Goal: Information Seeking & Learning: Learn about a topic

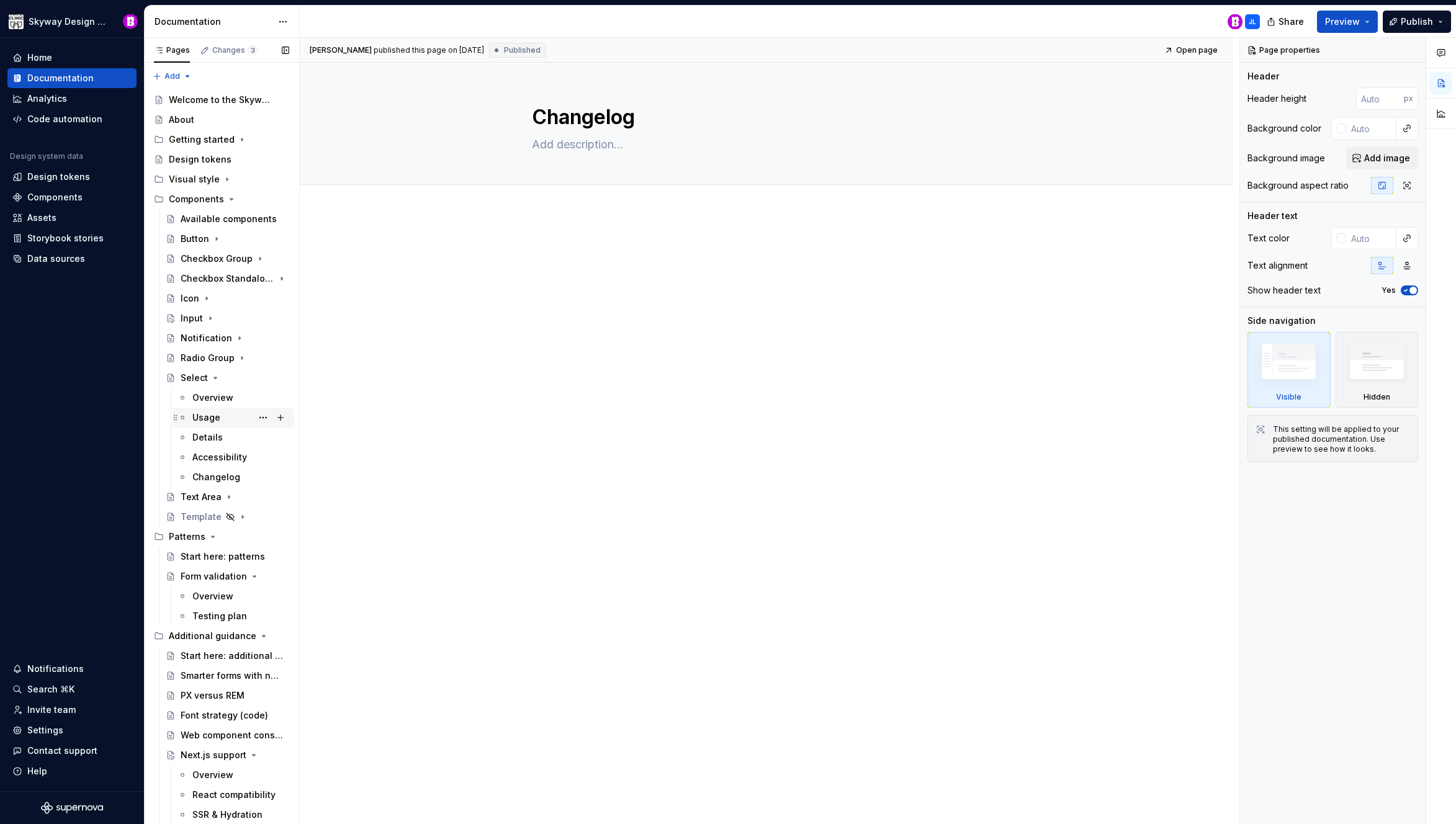
scroll to position [117, 0]
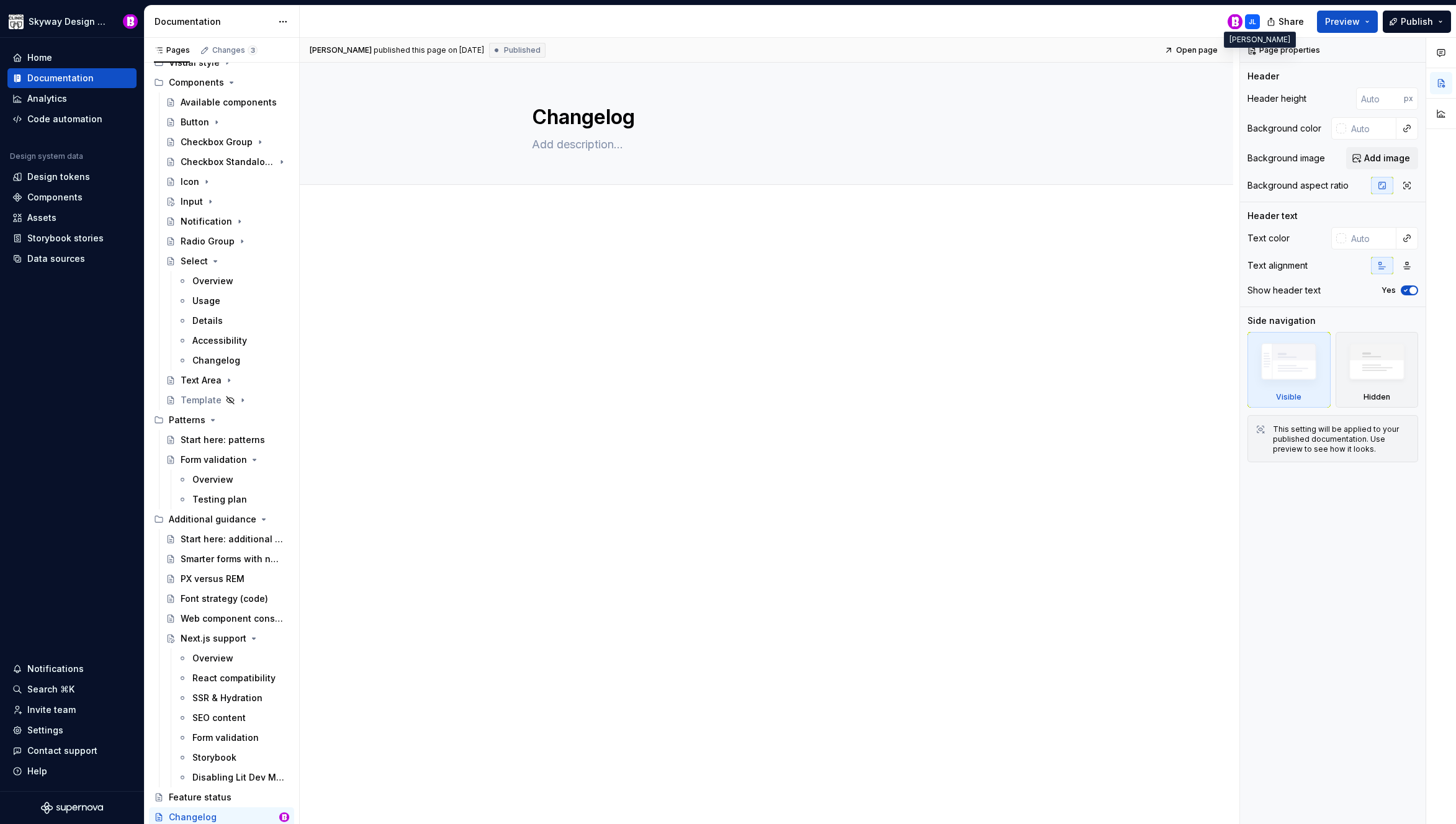
click at [1253, 26] on div "JL" at bounding box center [1252, 22] width 15 height 15
click at [1252, 21] on div "JL" at bounding box center [1252, 22] width 8 height 10
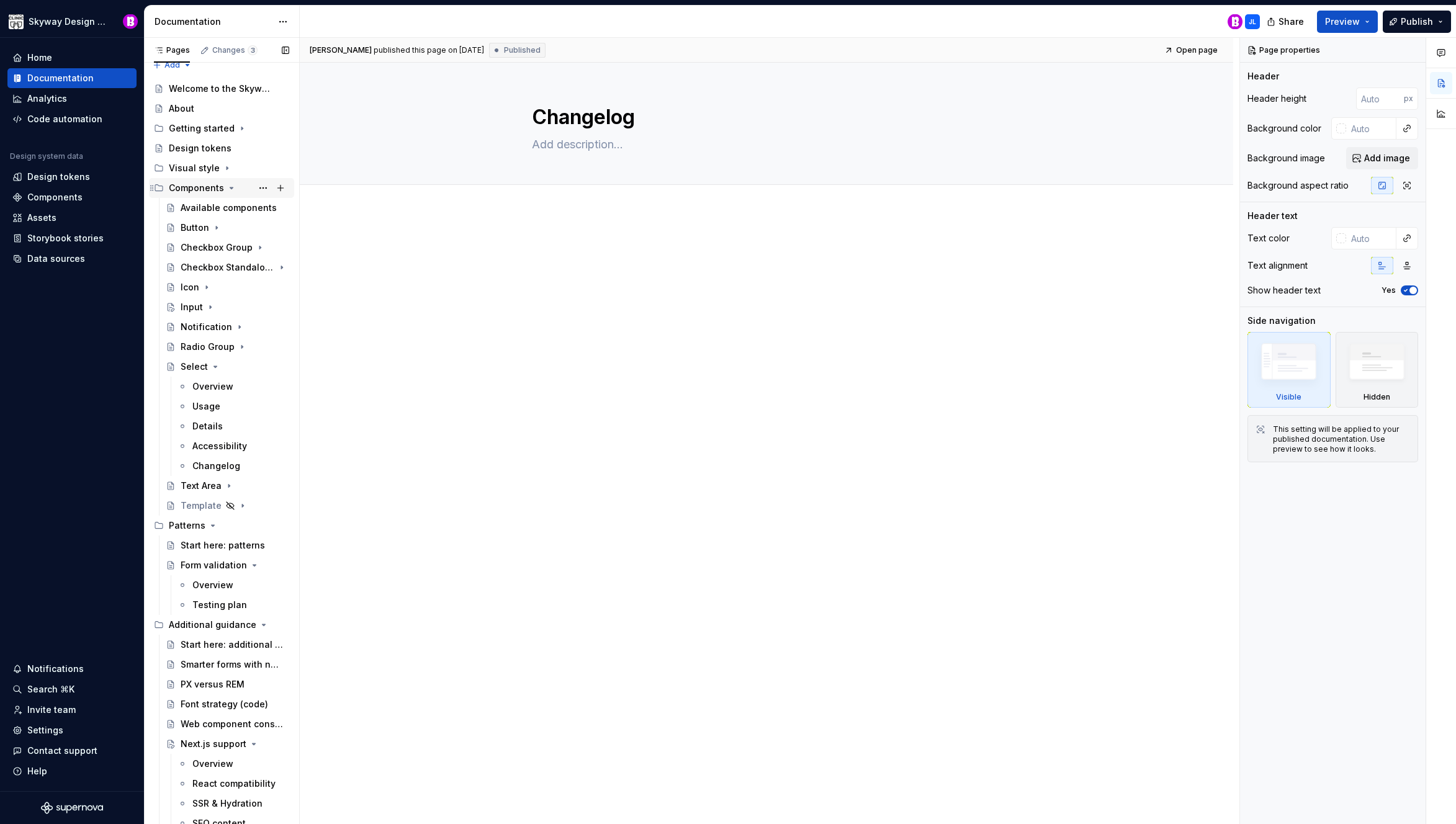
scroll to position [0, 0]
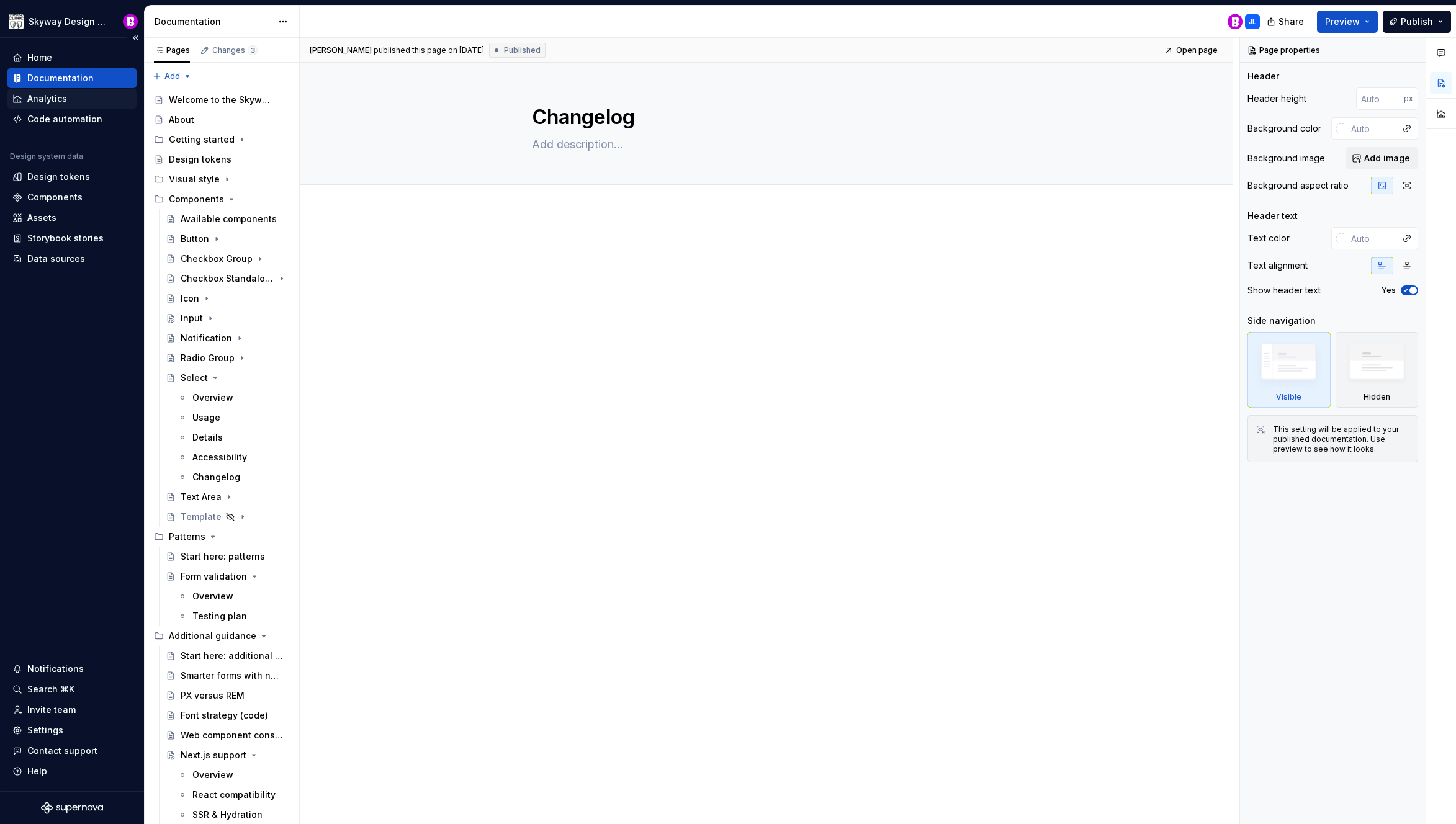
click at [52, 100] on div "Analytics" at bounding box center [47, 98] width 39 height 12
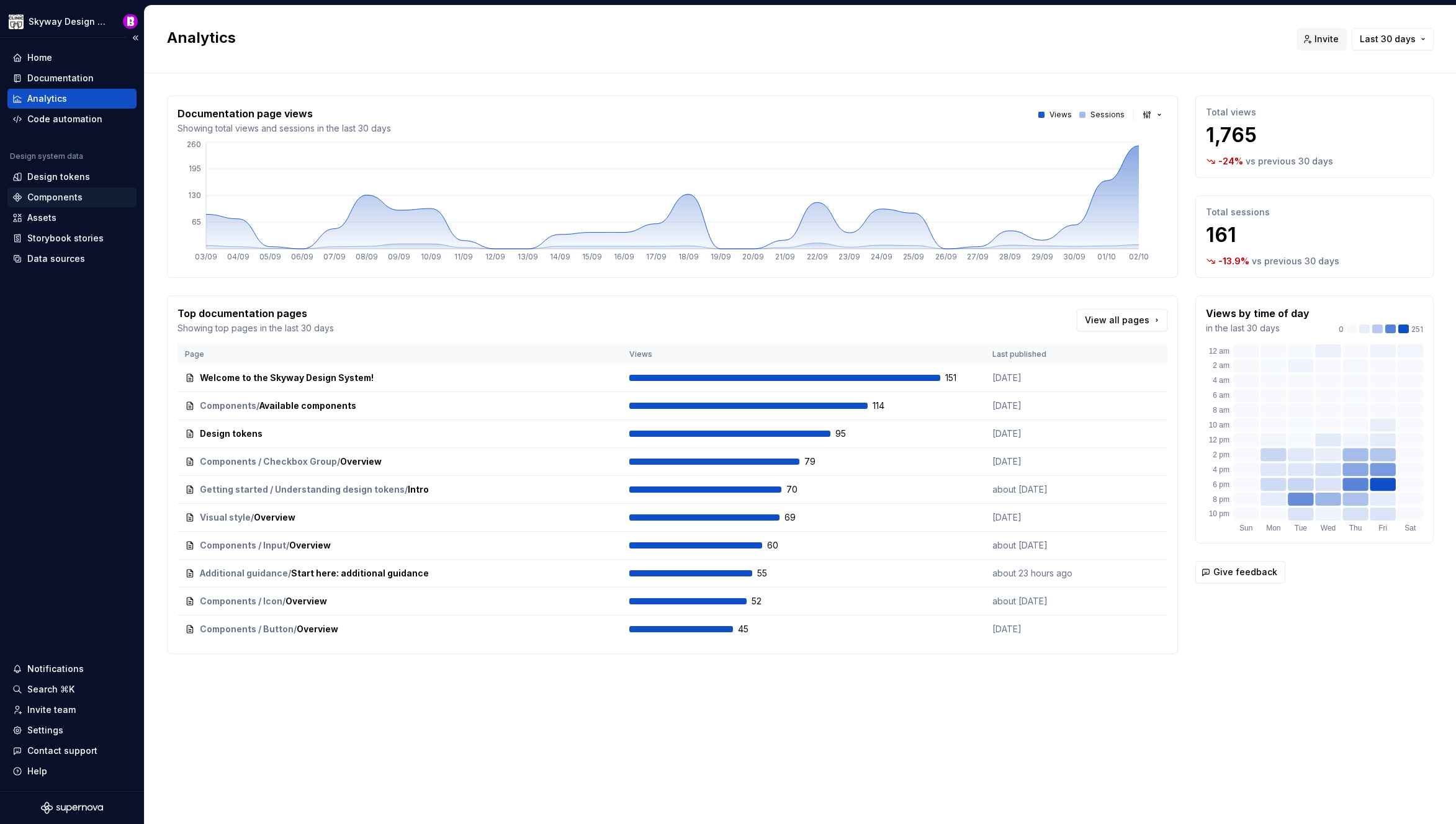
click at [58, 191] on div "Components" at bounding box center [55, 196] width 55 height 12
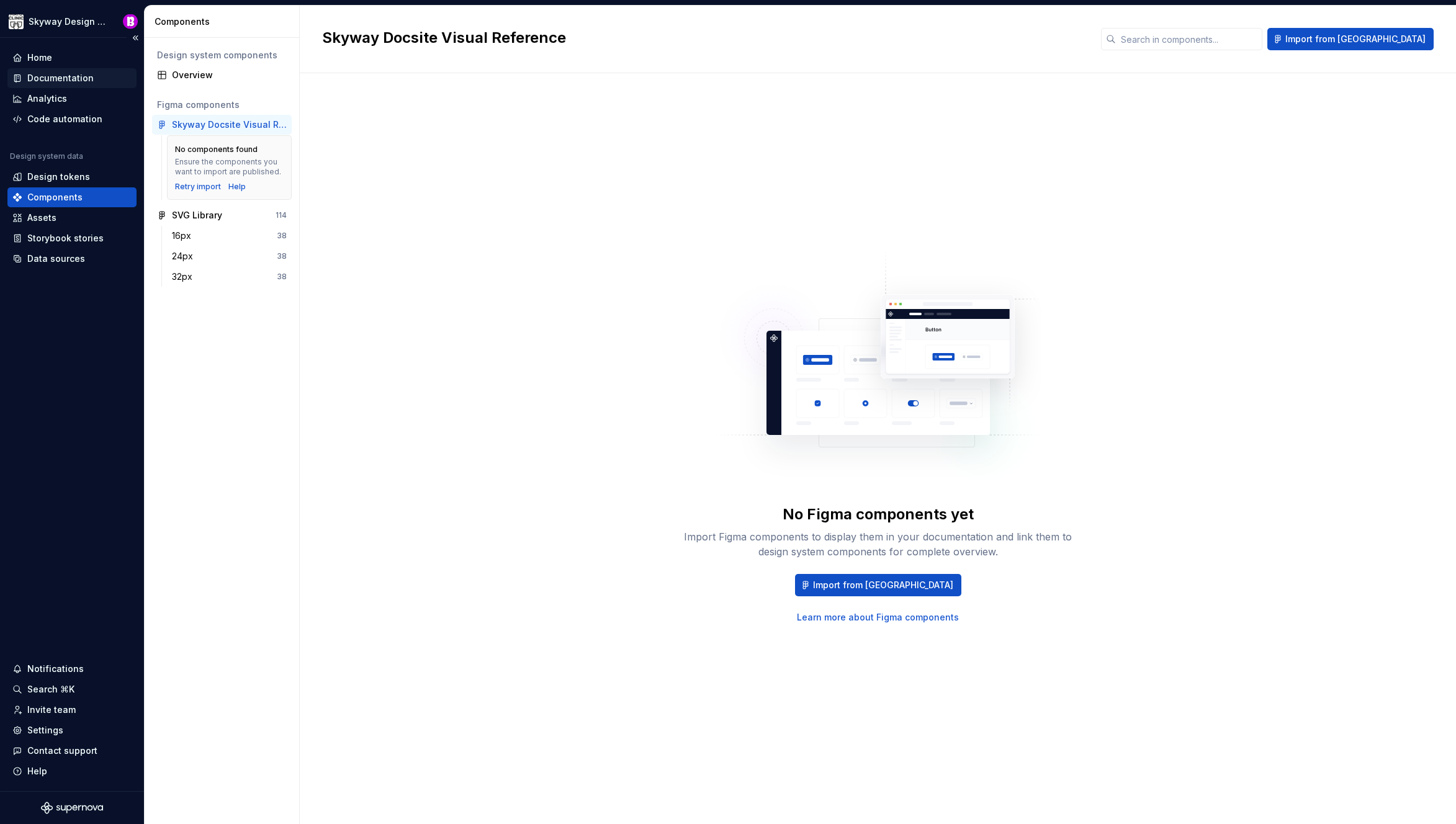
click at [65, 78] on div "Documentation" at bounding box center [60, 78] width 67 height 12
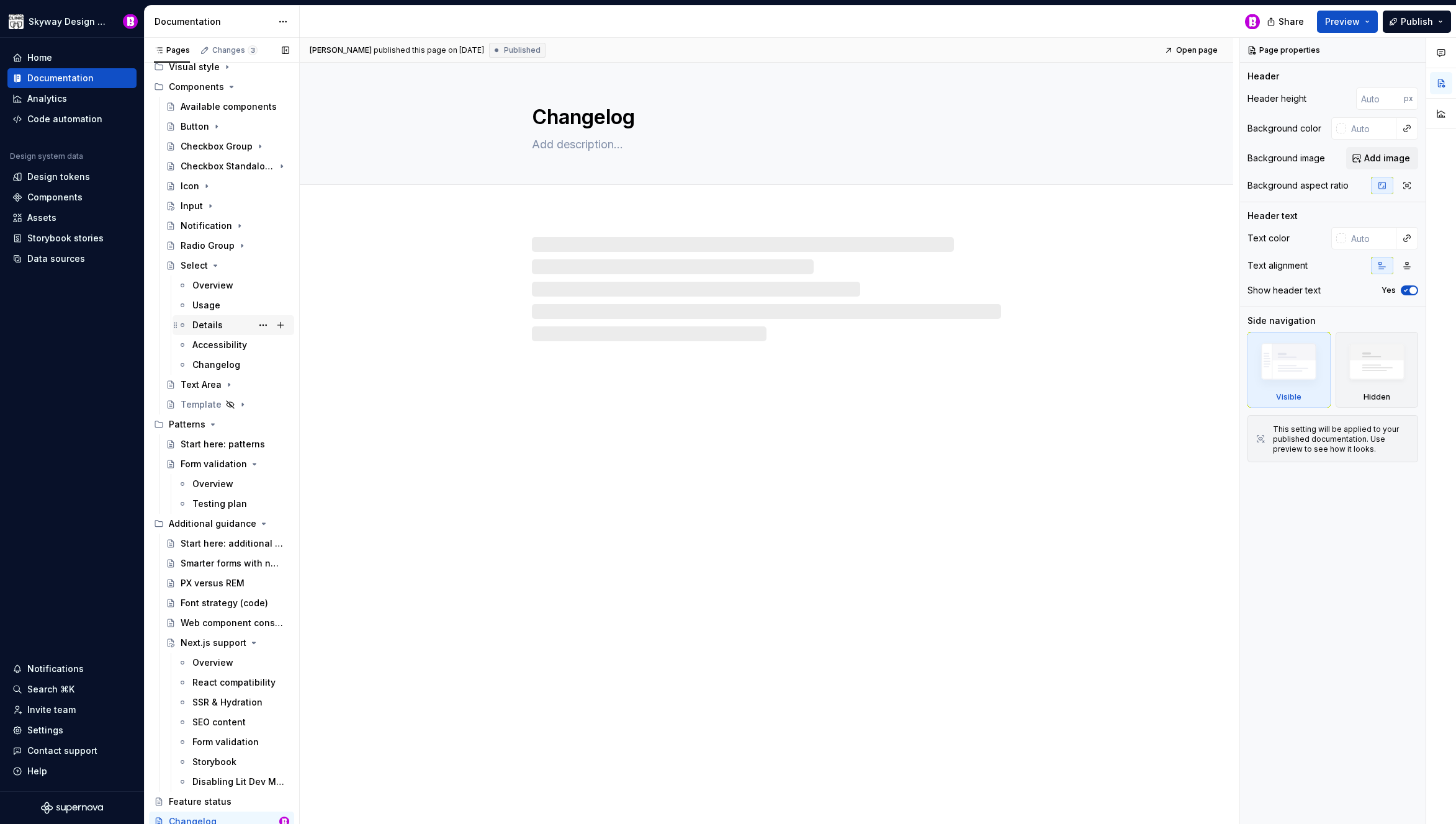
scroll to position [117, 0]
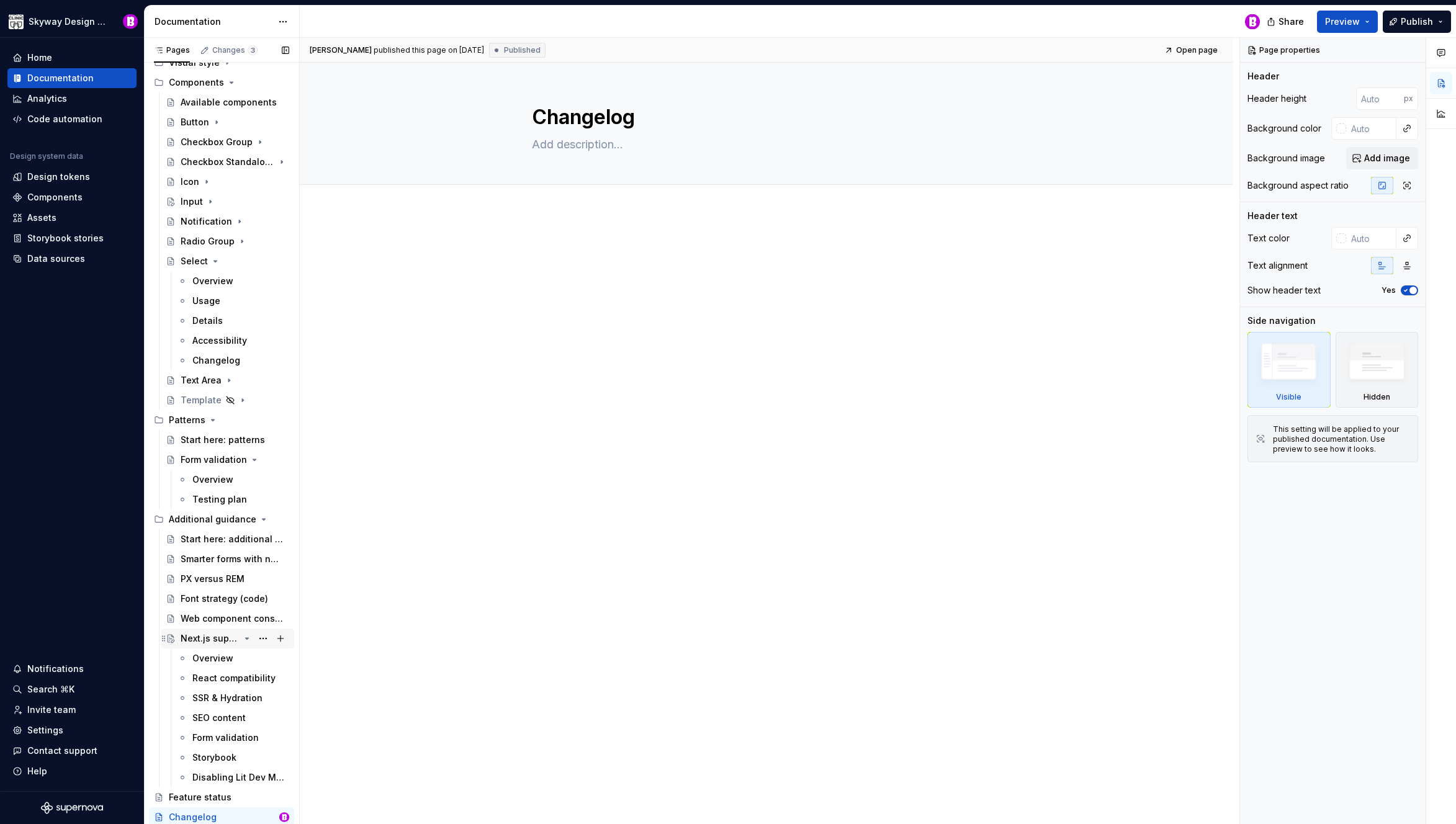
click at [214, 642] on div "Next.js support" at bounding box center [210, 638] width 59 height 12
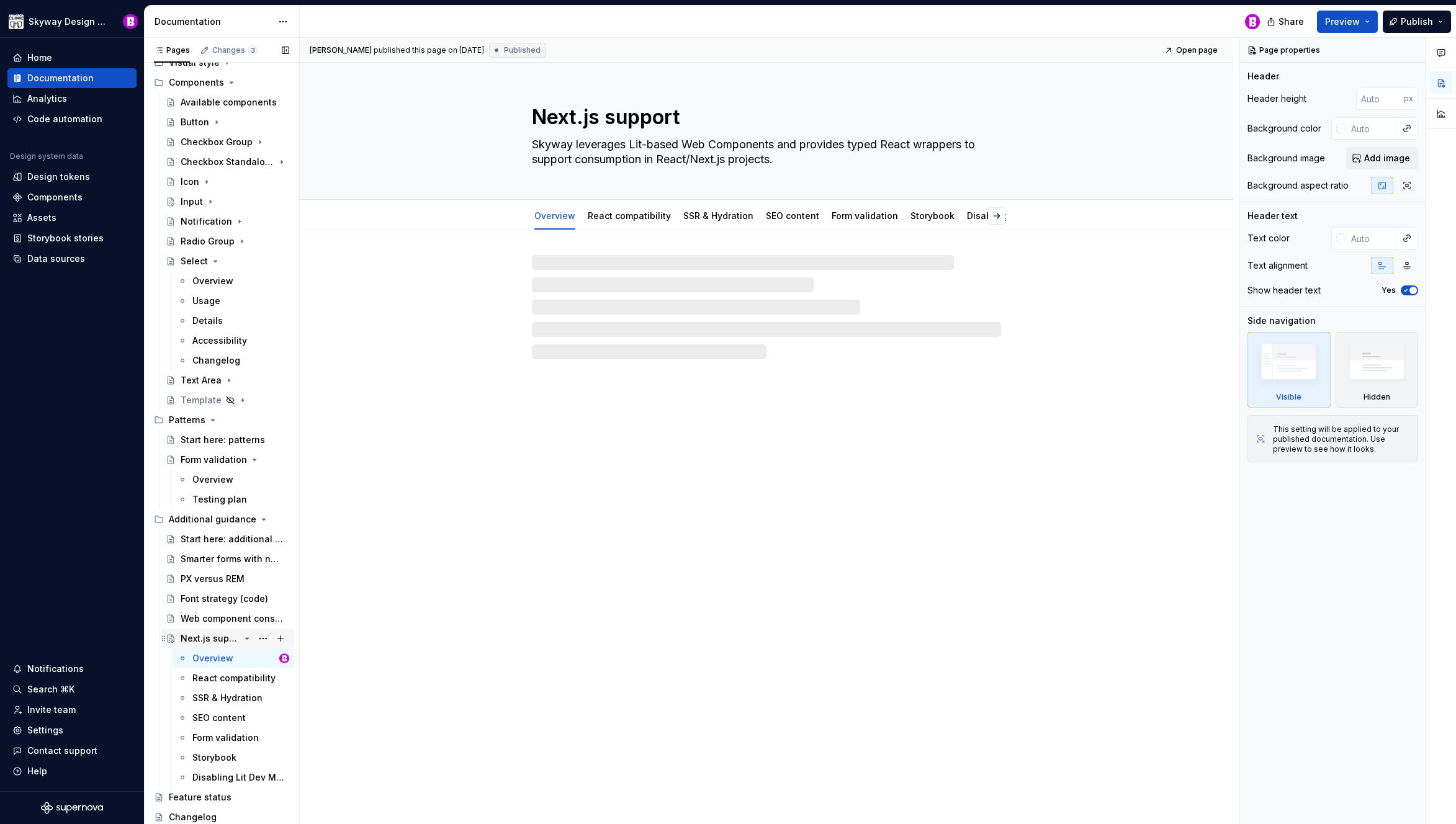
click at [242, 636] on icon "Page tree" at bounding box center [246, 638] width 10 height 10
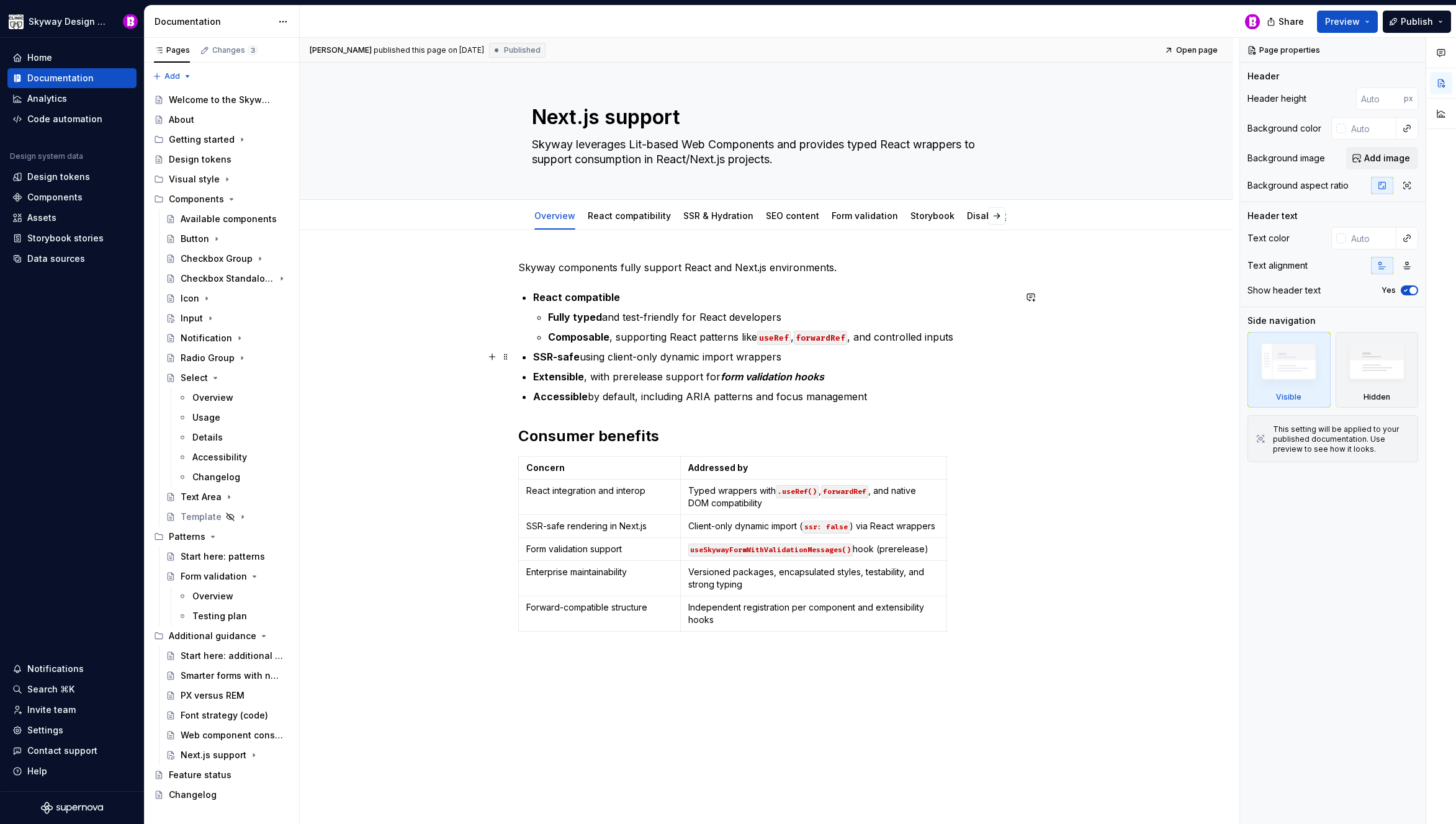
click at [432, 363] on div "Skyway components fully support React and Next.js environments. React compatibl…" at bounding box center [766, 579] width 933 height 698
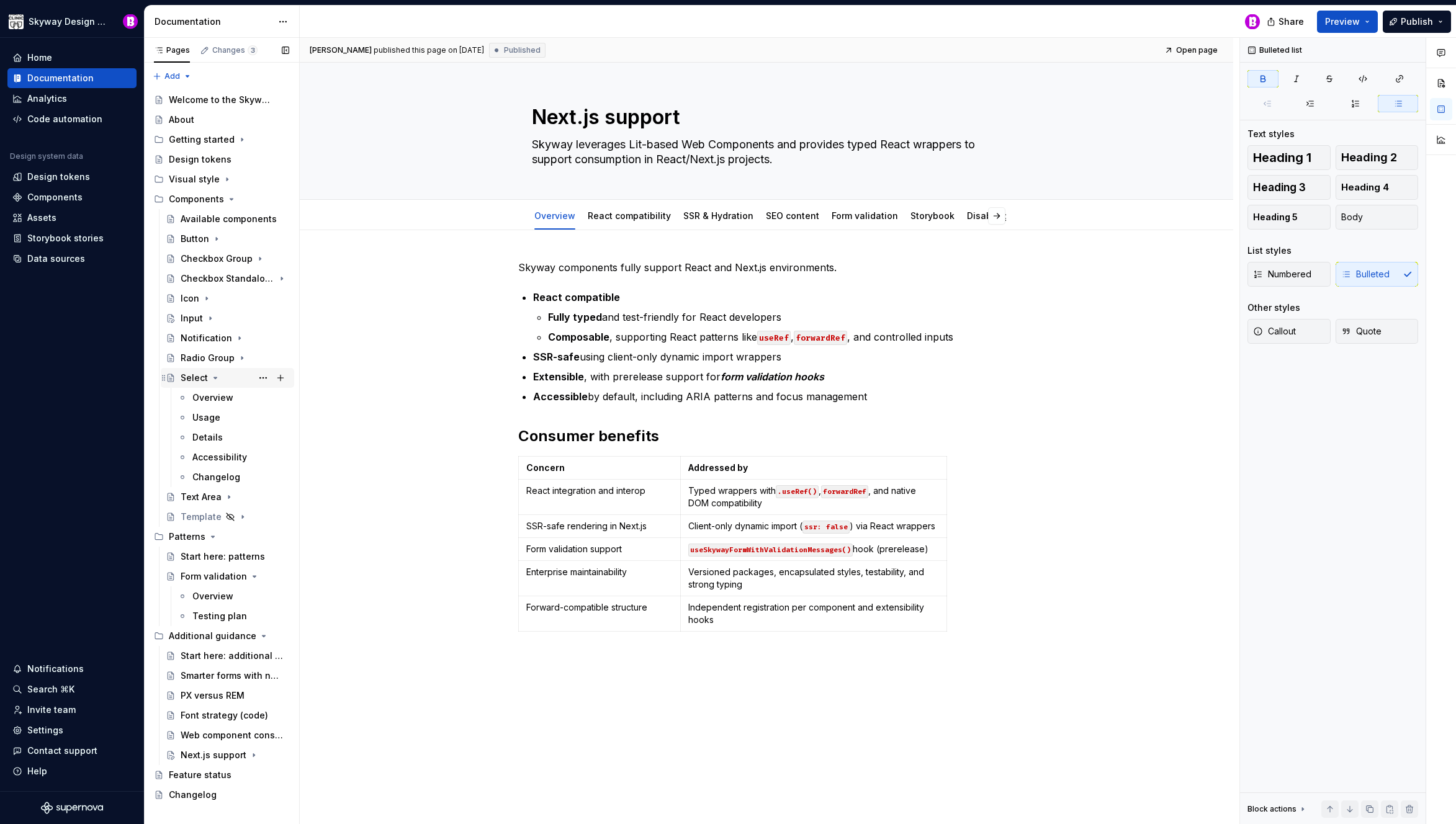
click at [211, 375] on icon "Page tree" at bounding box center [215, 378] width 10 height 10
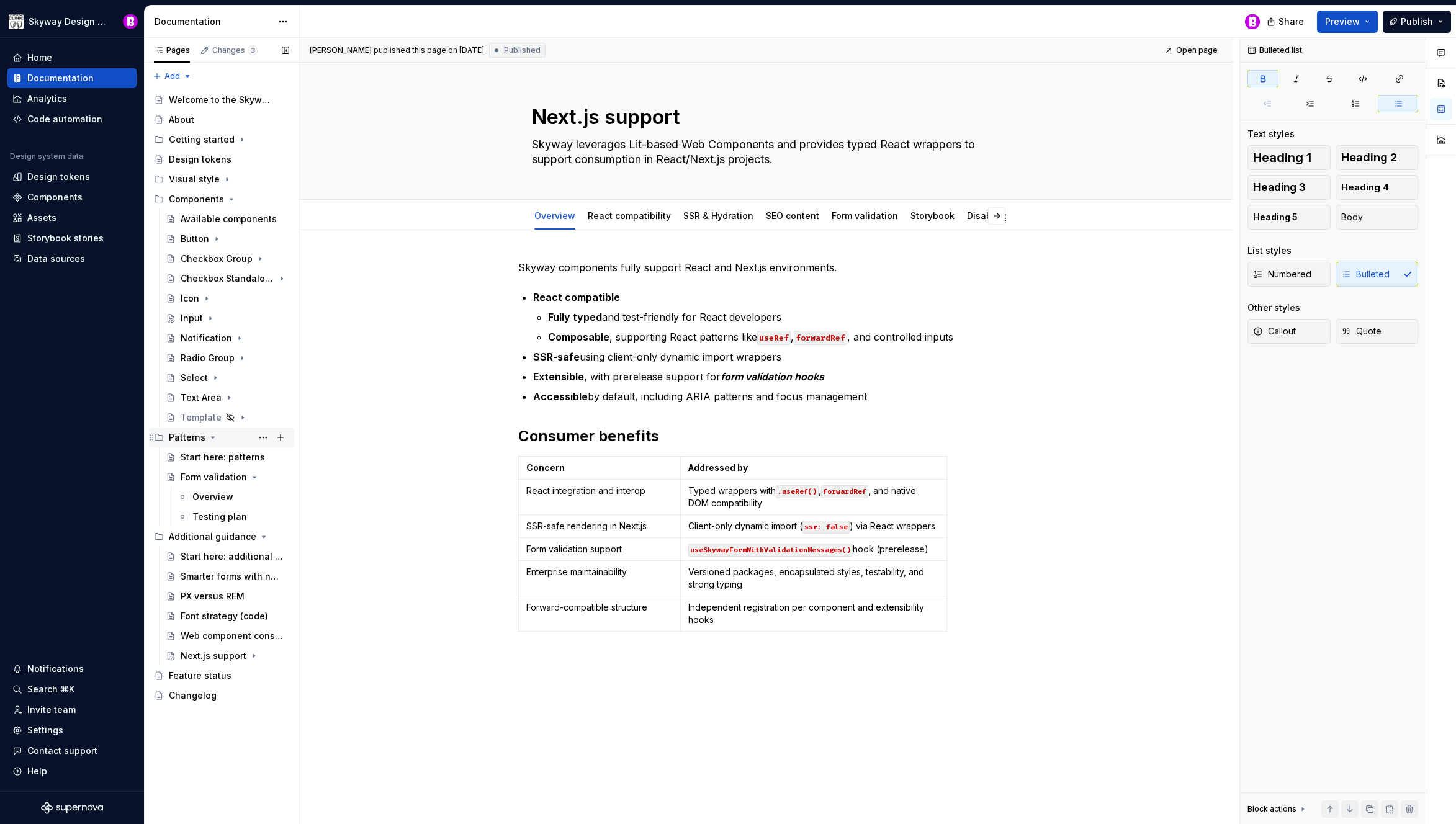
click at [211, 435] on icon "Page tree" at bounding box center [212, 437] width 10 height 10
click at [230, 196] on icon "Page tree" at bounding box center [231, 199] width 10 height 10
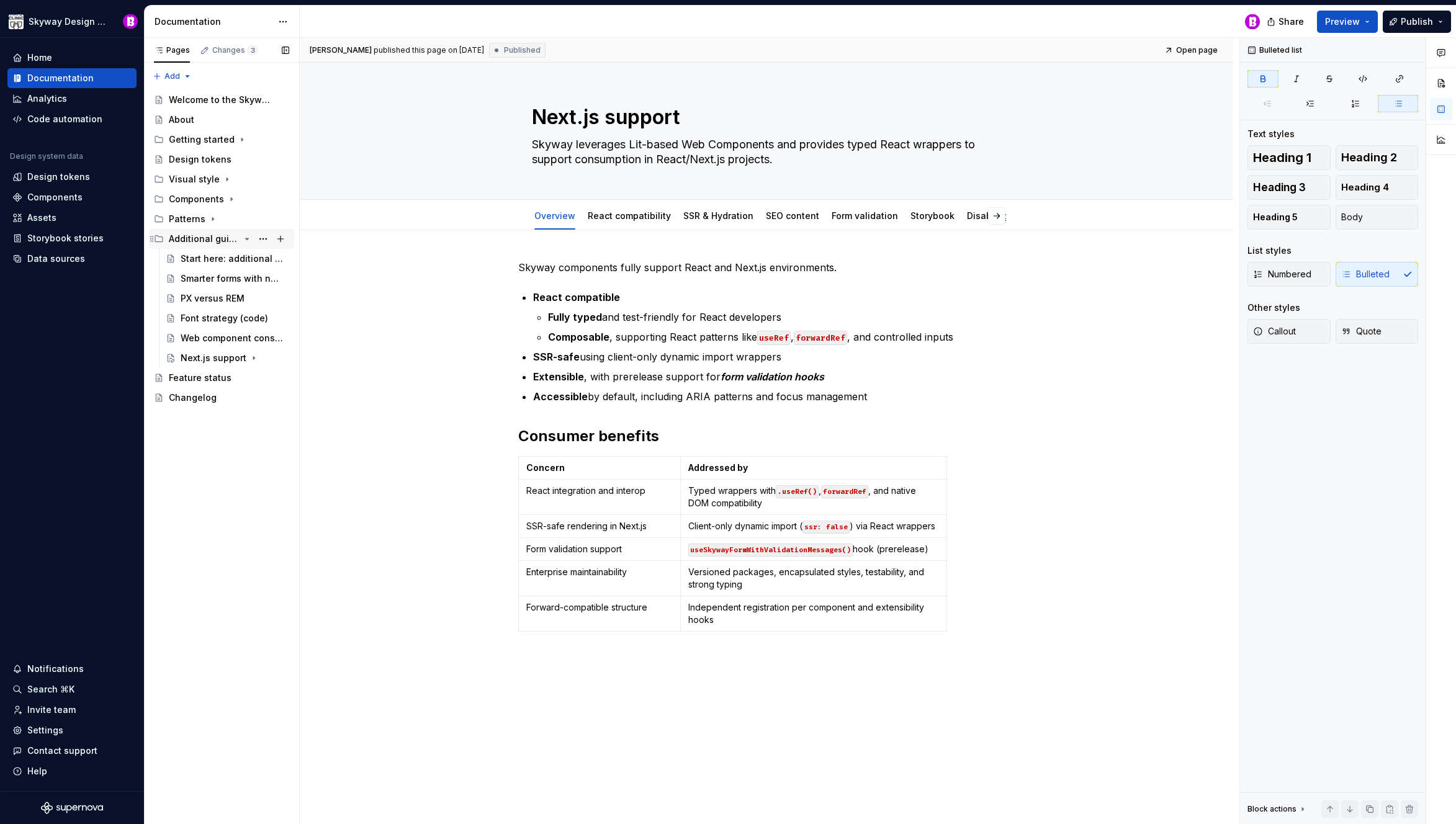
click at [247, 239] on icon "Page tree" at bounding box center [246, 239] width 3 height 1
type textarea "*"
